Goal: Information Seeking & Learning: Learn about a topic

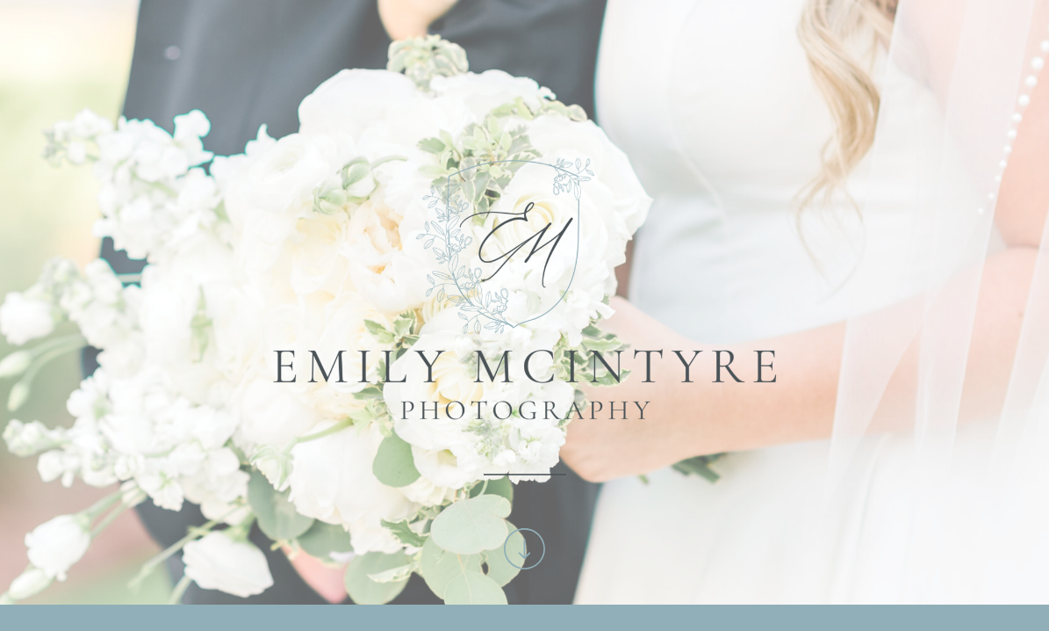
scroll to position [664, 0]
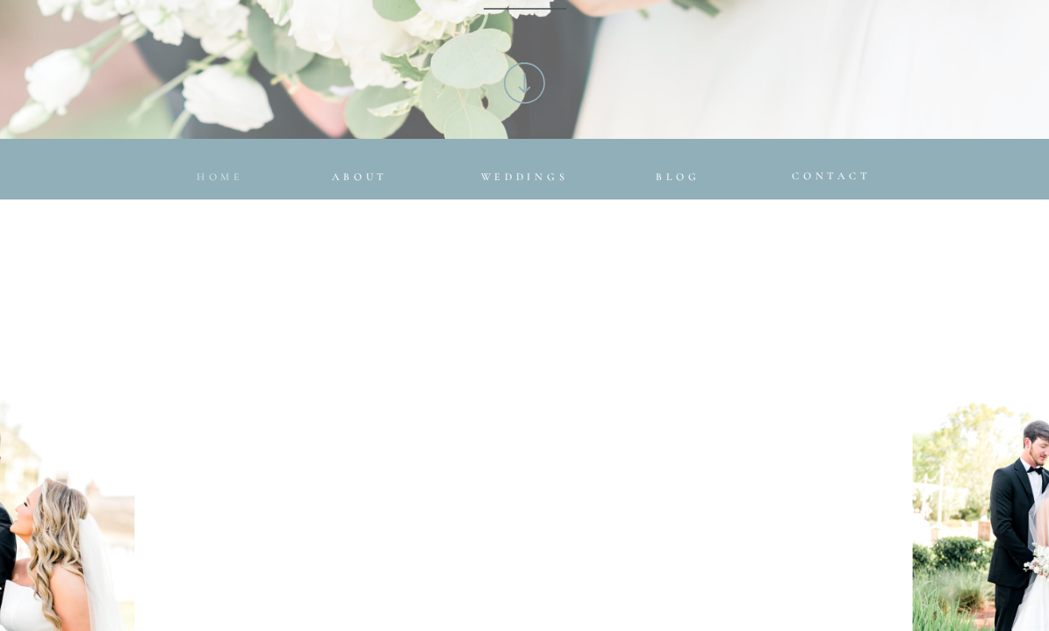
click at [209, 175] on span "home" at bounding box center [220, 176] width 47 height 12
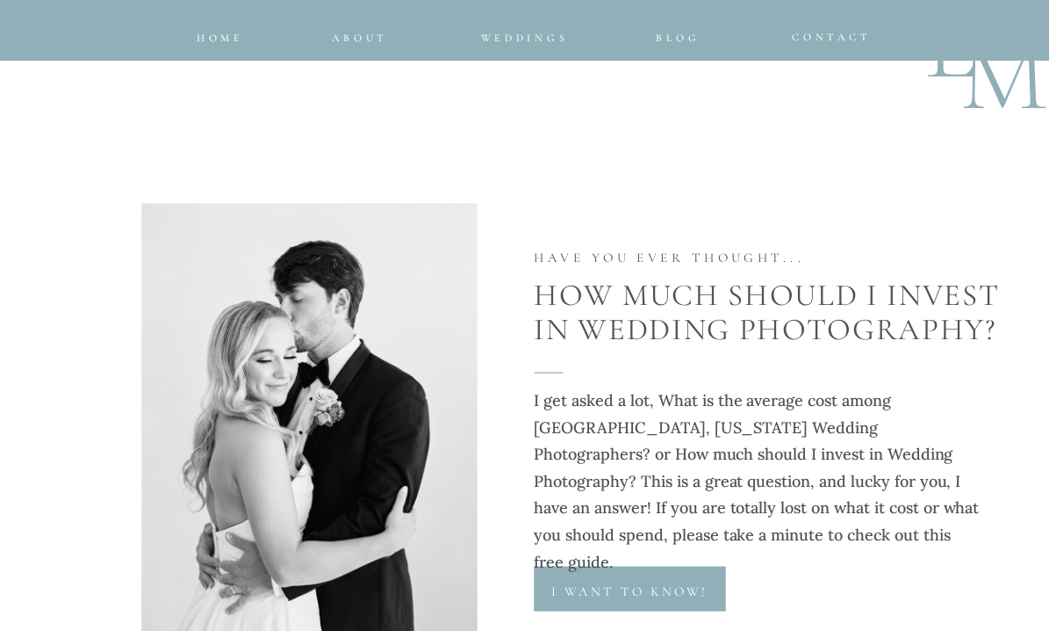
scroll to position [9063, 0]
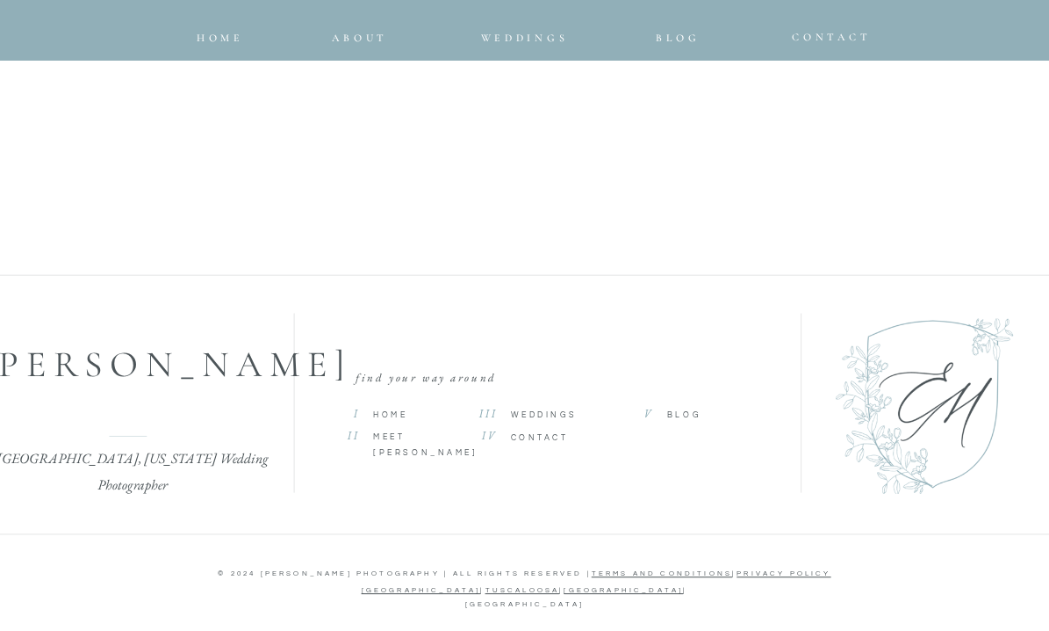
click at [515, 415] on span "Weddings" at bounding box center [544, 415] width 67 height 8
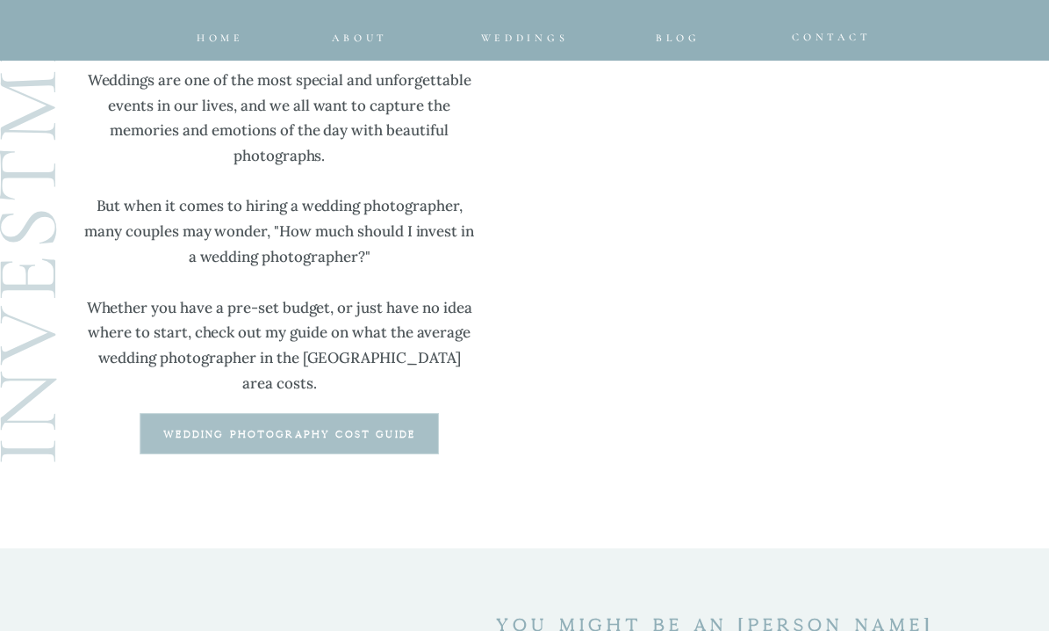
scroll to position [4665, 0]
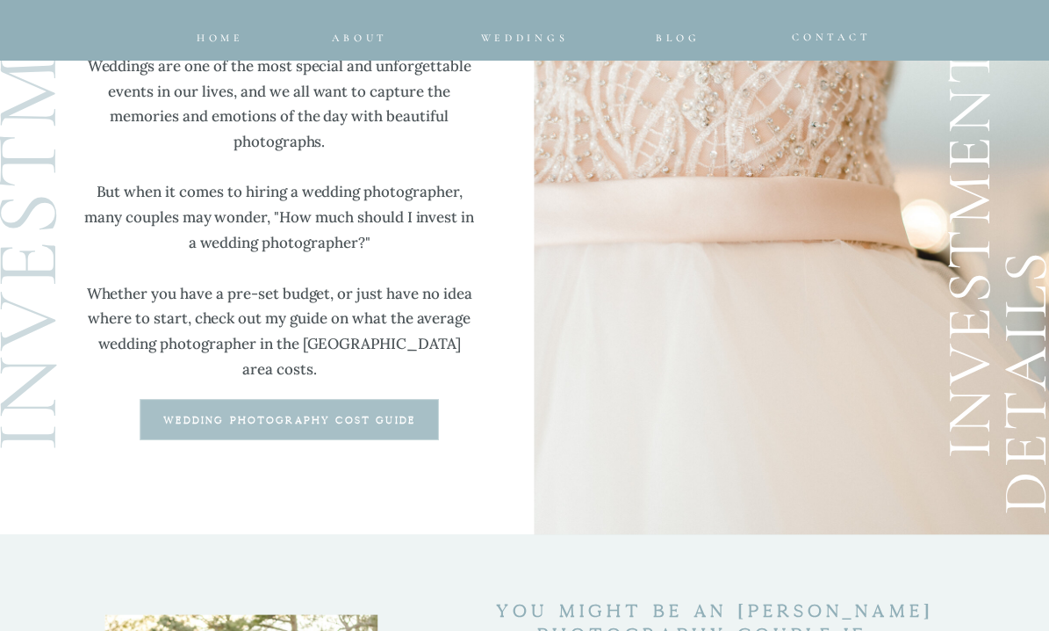
click at [356, 417] on b "wedding photography cost guide" at bounding box center [289, 420] width 252 height 10
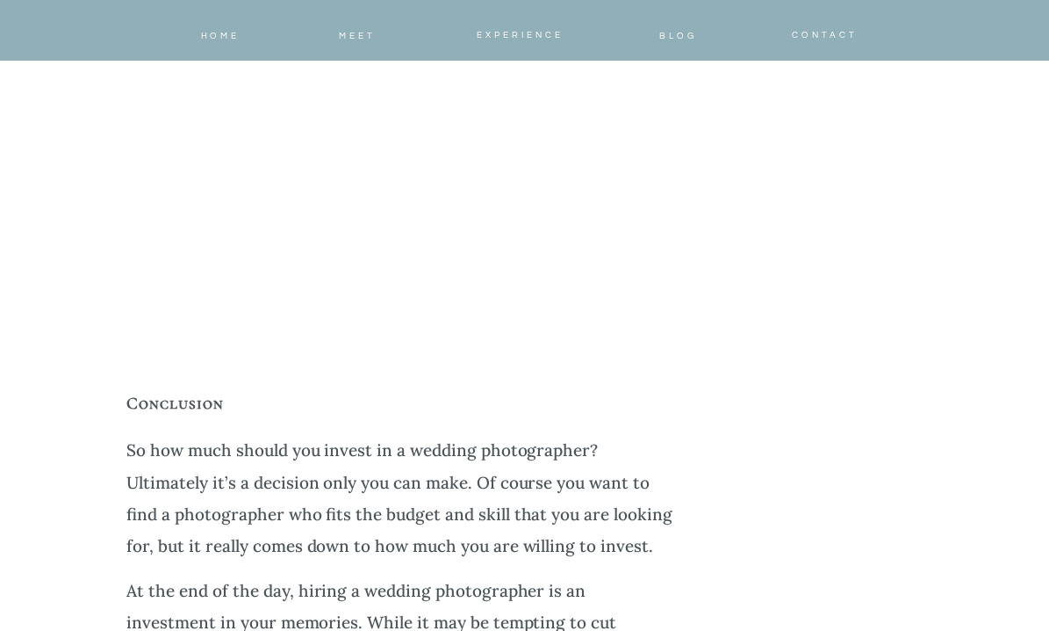
scroll to position [6695, 0]
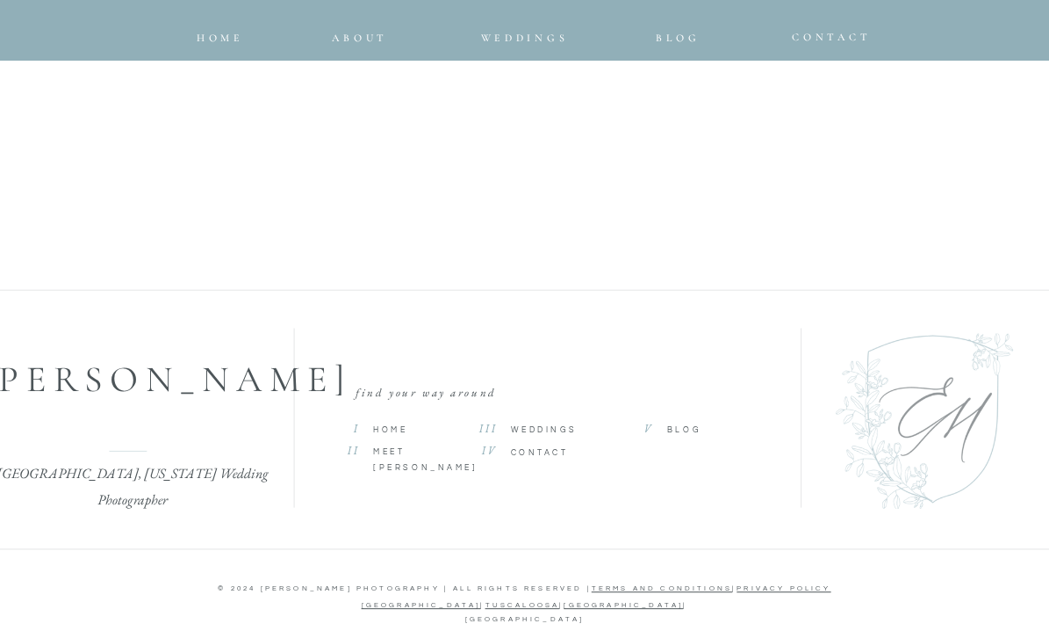
scroll to position [9063, 0]
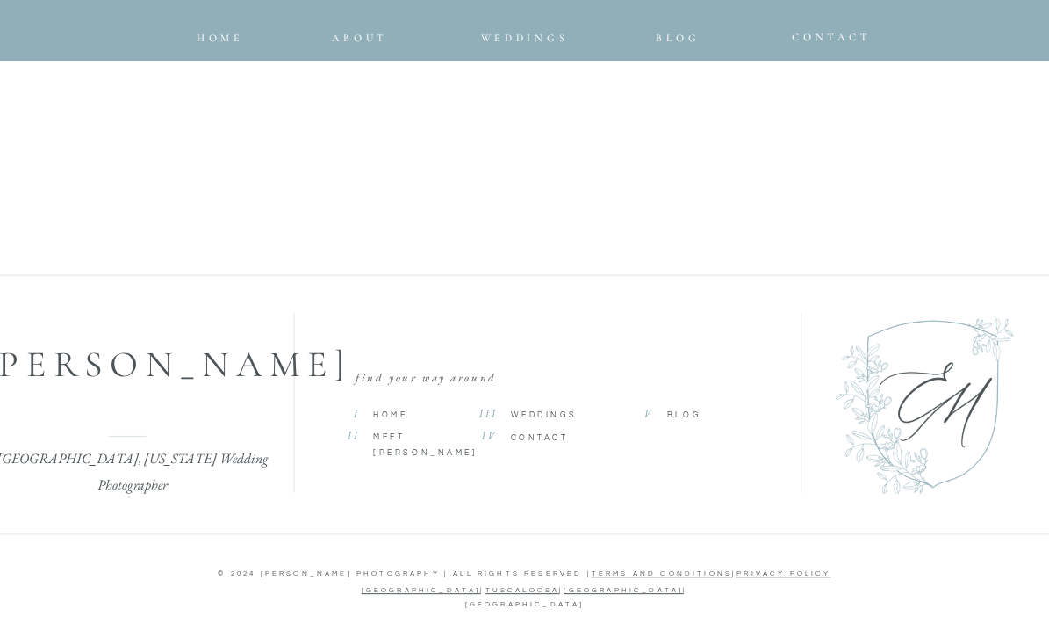
click at [532, 233] on div at bounding box center [523, 147] width 1036 height 197
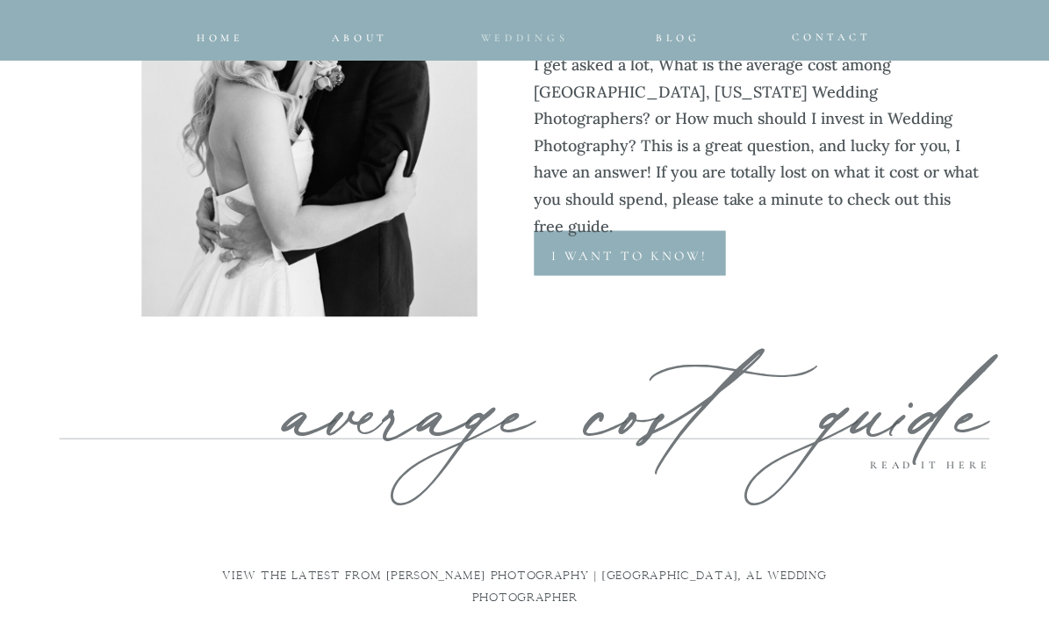
click at [516, 30] on nav "Weddings" at bounding box center [524, 33] width 115 height 11
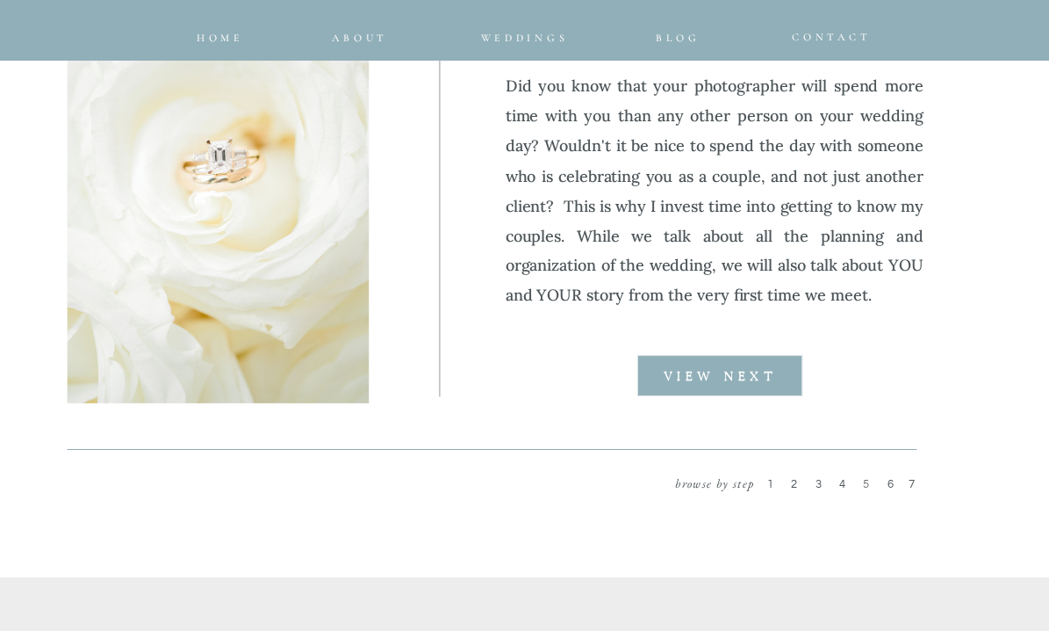
scroll to position [2320, 0]
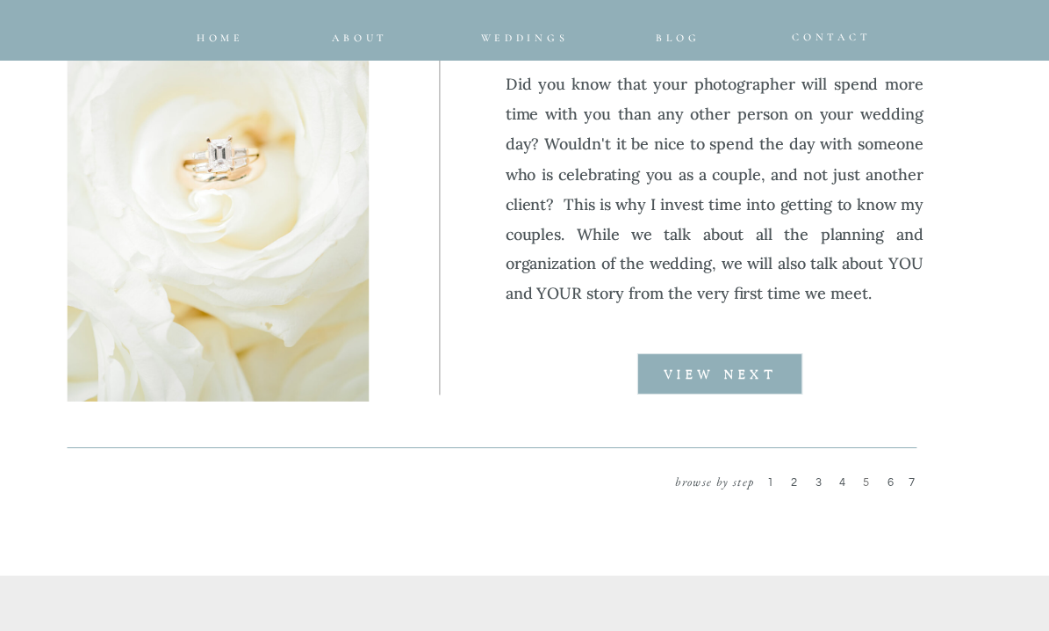
click at [688, 361] on div at bounding box center [720, 374] width 165 height 41
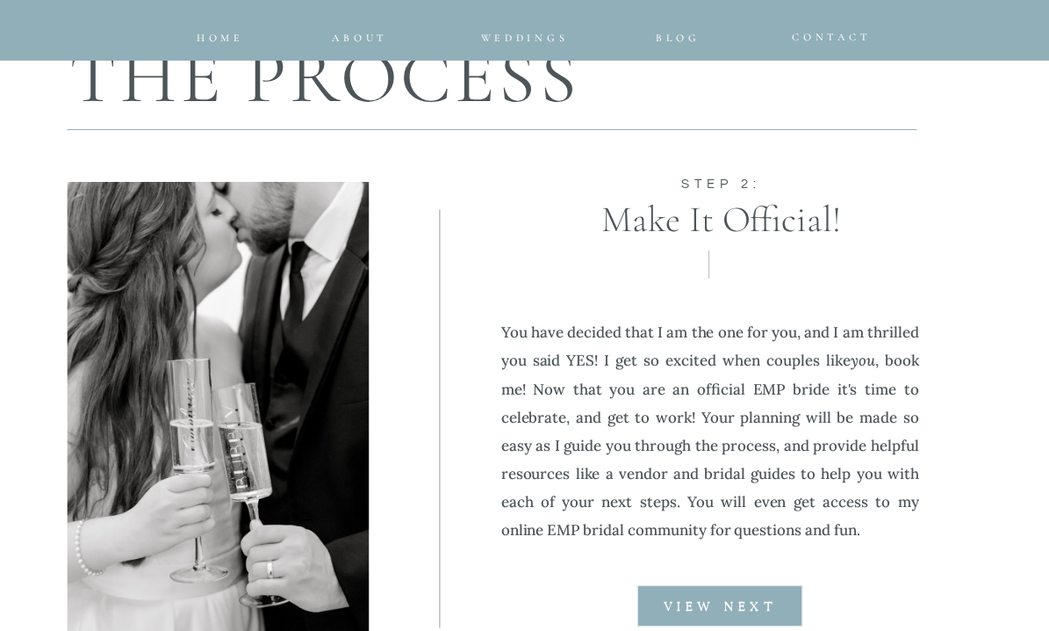
scroll to position [2123, 0]
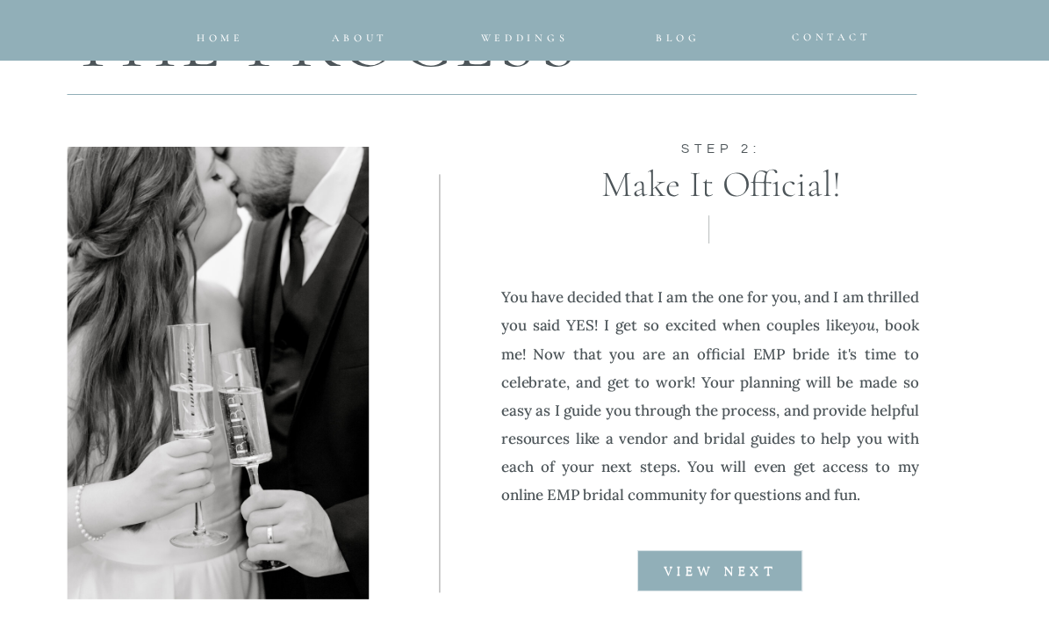
click at [732, 573] on b "VIEW NEXT" at bounding box center [721, 572] width 114 height 12
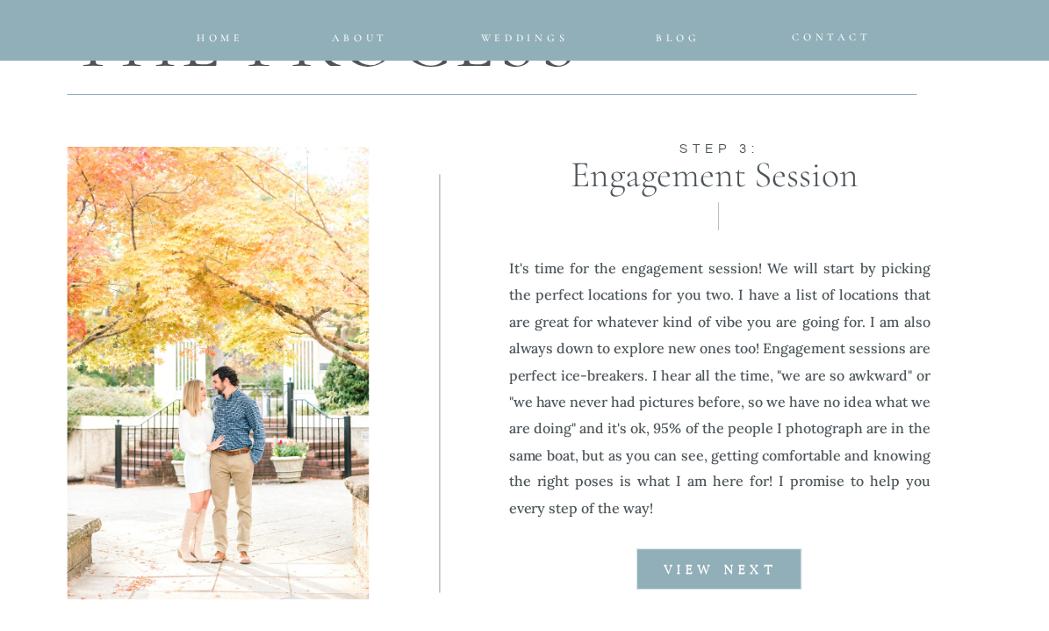
click at [732, 573] on b "VIEW NEXT" at bounding box center [721, 570] width 114 height 12
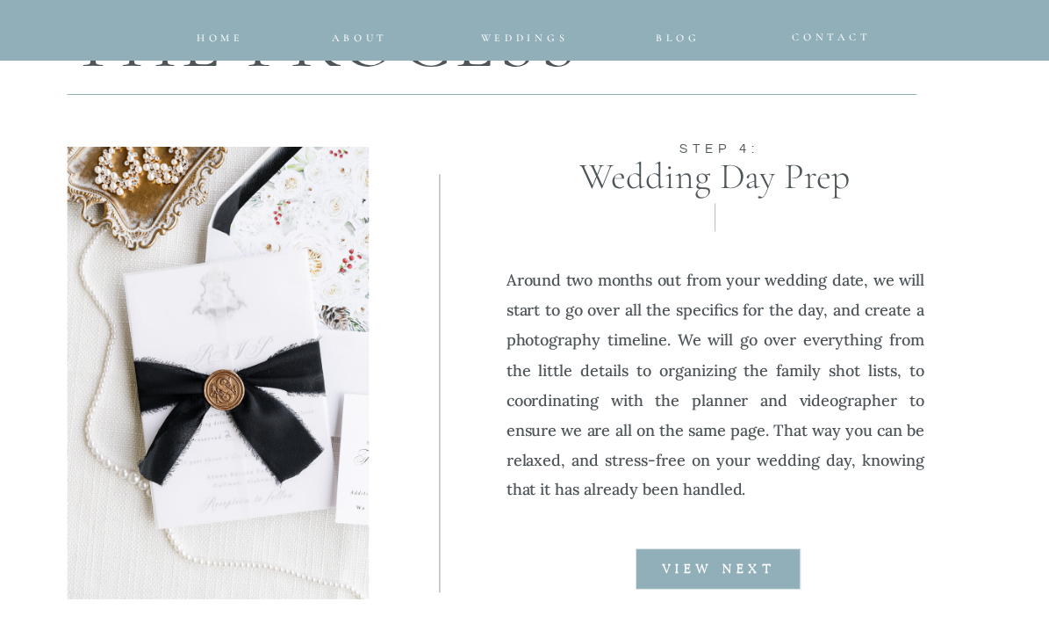
click at [732, 573] on b "VIEW NEXT" at bounding box center [719, 569] width 114 height 12
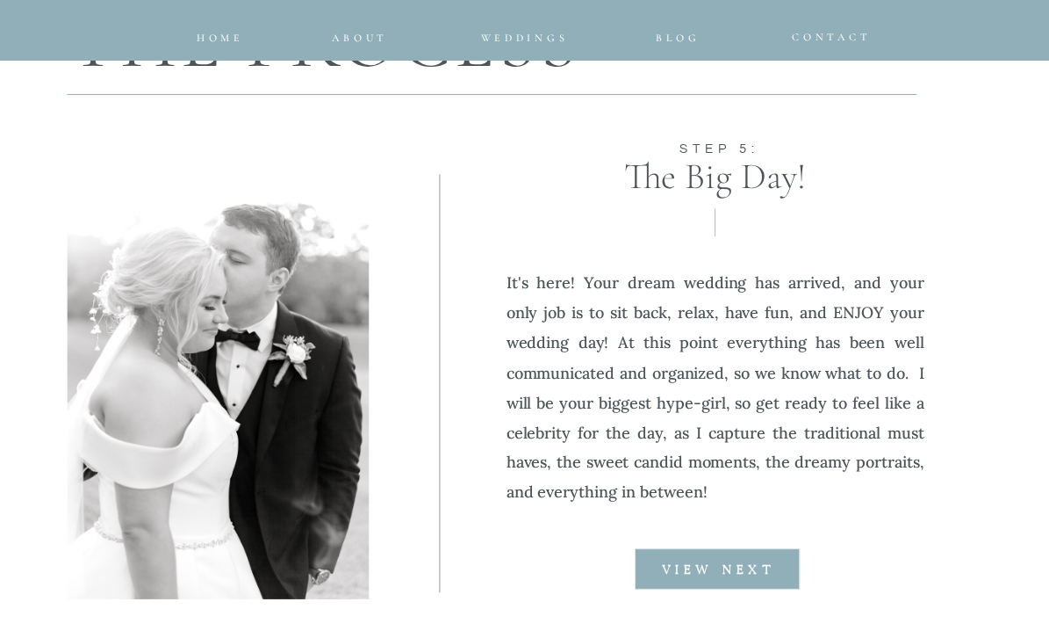
click at [732, 573] on b "VIEW NEXT" at bounding box center [719, 570] width 114 height 12
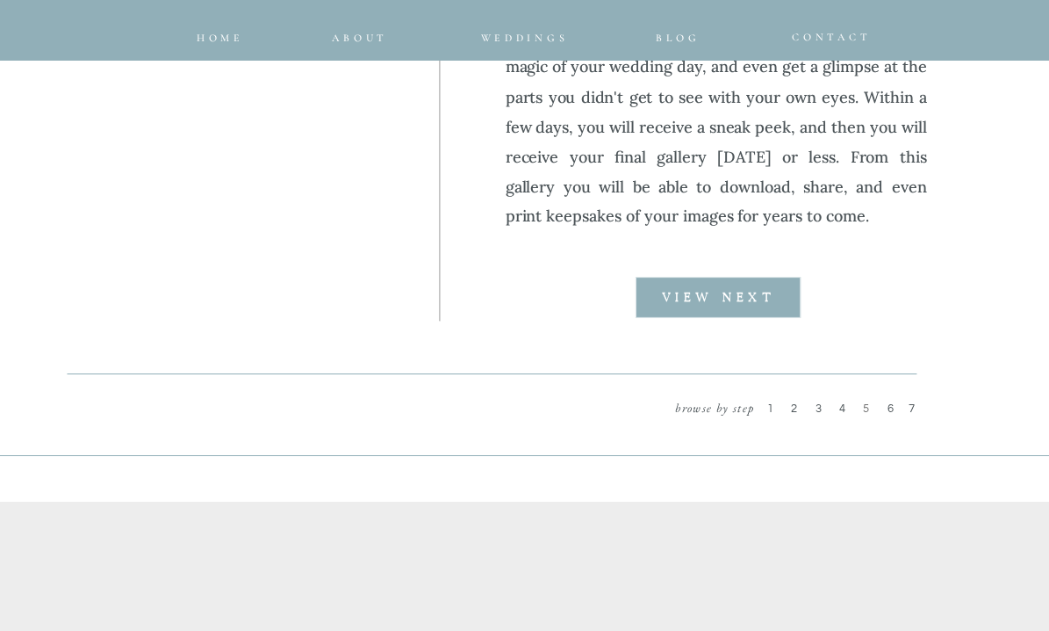
scroll to position [2498, 0]
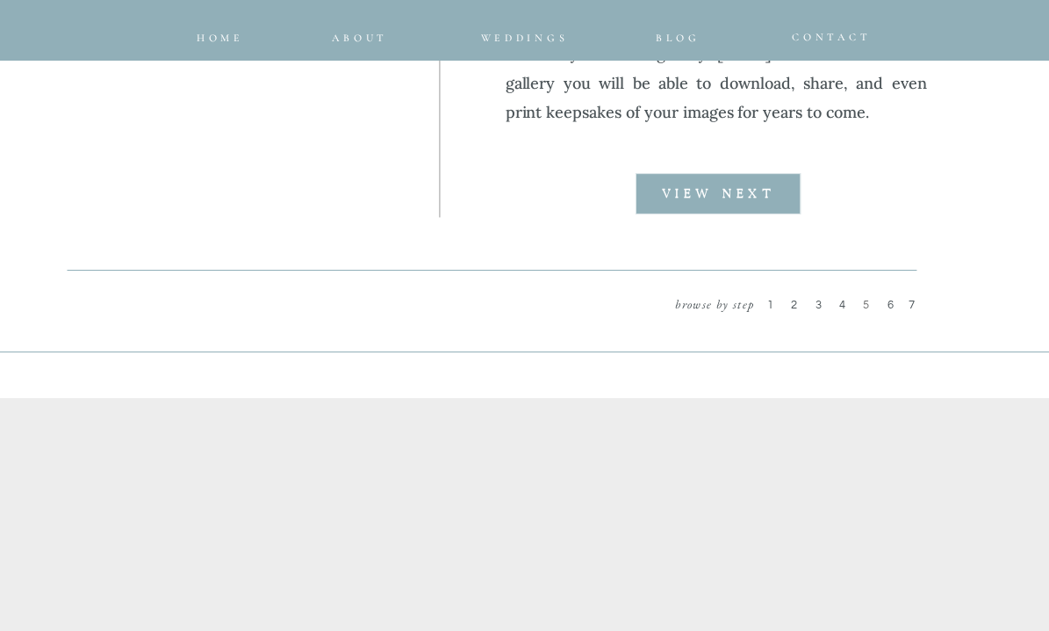
click at [842, 306] on span "4" at bounding box center [845, 305] width 11 height 12
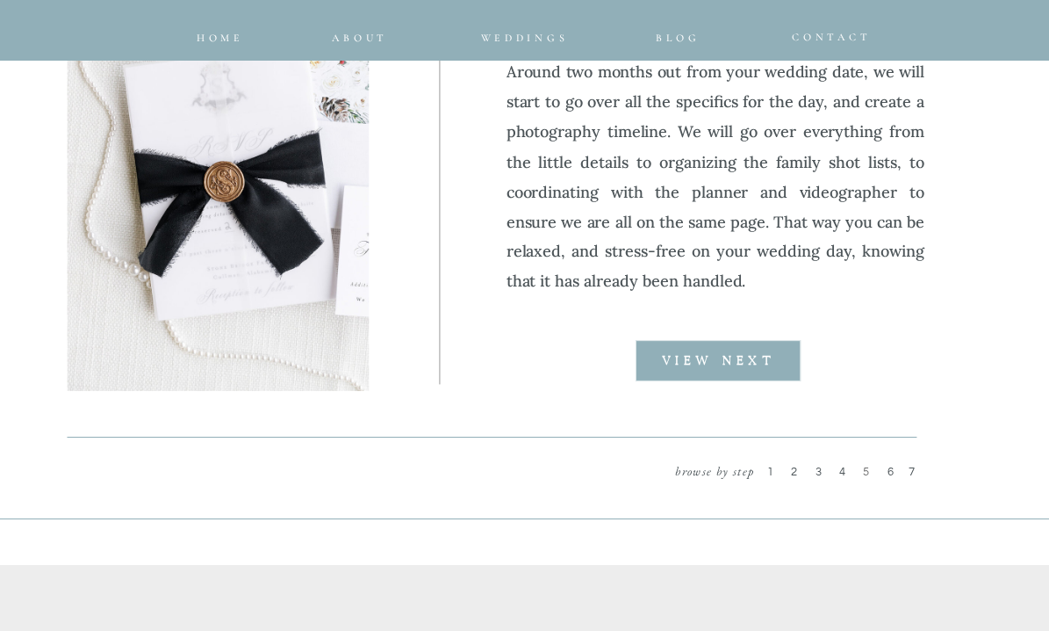
scroll to position [2345, 0]
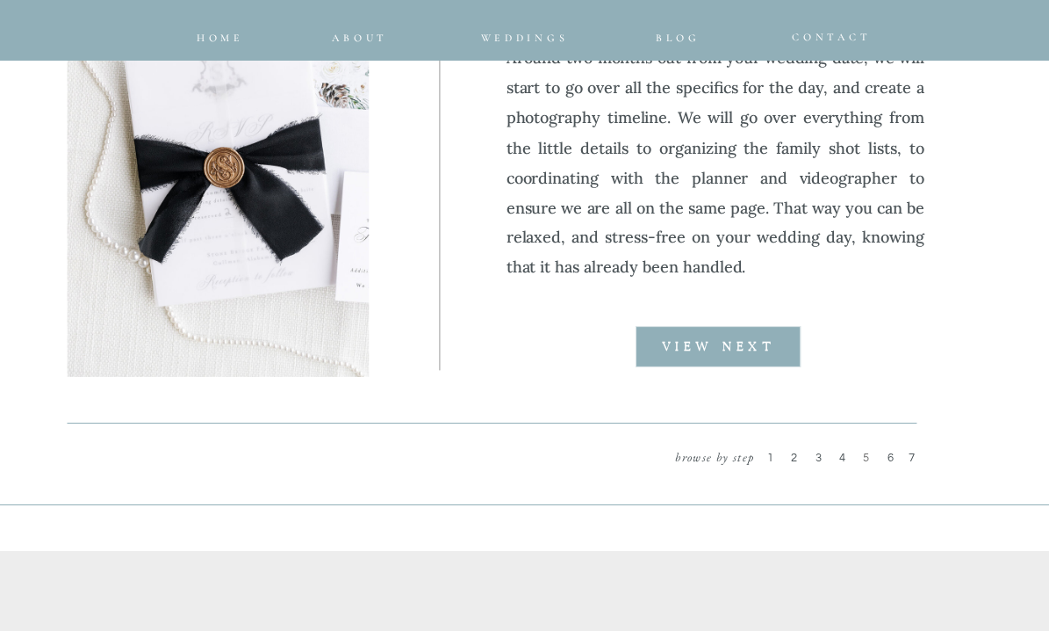
click at [796, 458] on span "2" at bounding box center [796, 458] width 11 height 12
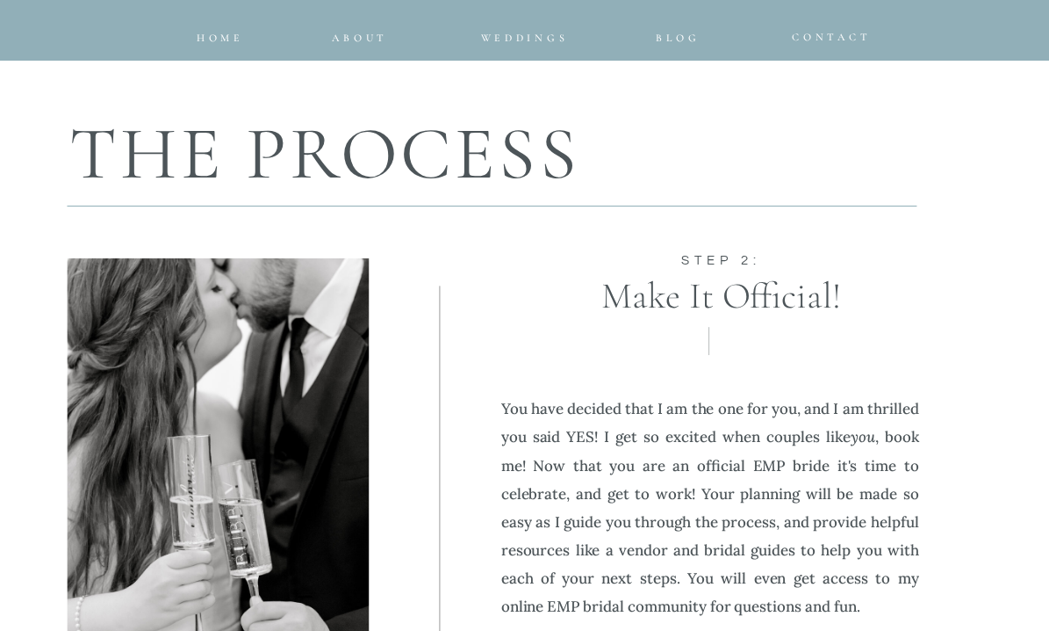
scroll to position [1830, 0]
